Goal: Find specific page/section: Find specific page/section

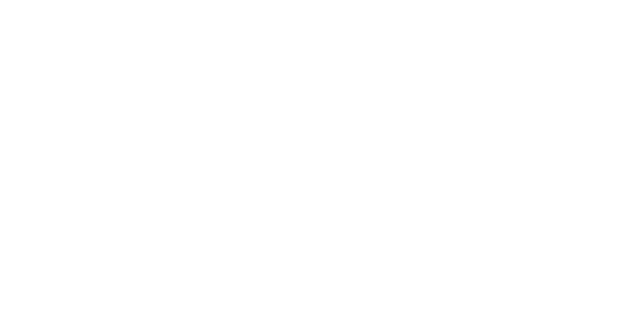
click at [323, 194] on div at bounding box center [321, 155] width 642 height 311
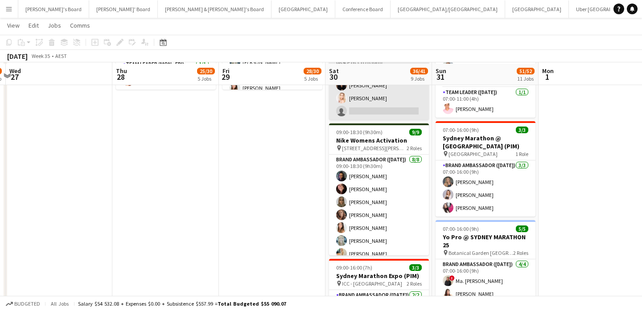
scroll to position [638, 0]
